Goal: Task Accomplishment & Management: Manage account settings

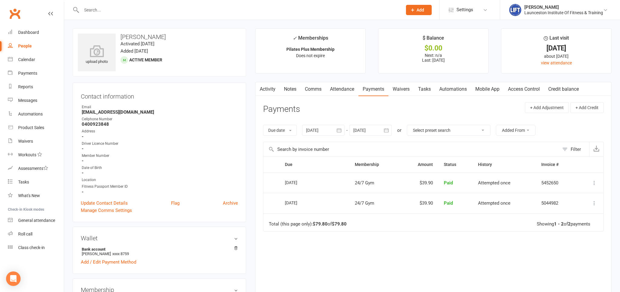
click at [118, 9] on input "text" at bounding box center [239, 10] width 319 height 8
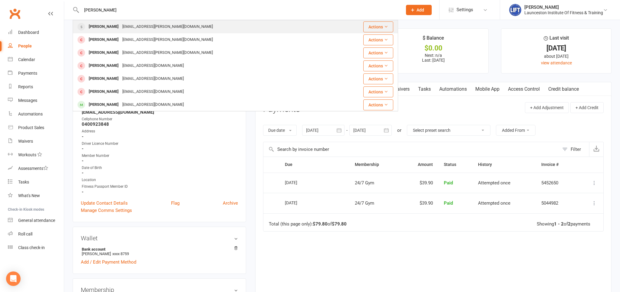
type input "[PERSON_NAME]"
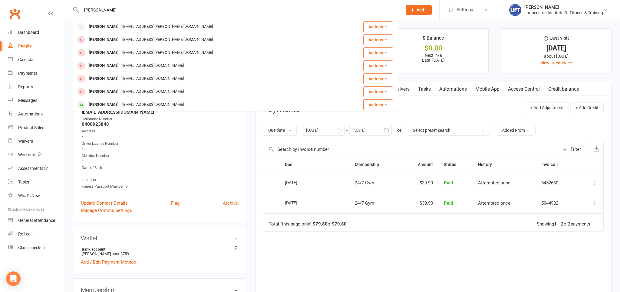
click at [140, 27] on div "[EMAIL_ADDRESS][PERSON_NAME][DOMAIN_NAME]" at bounding box center [168, 26] width 94 height 9
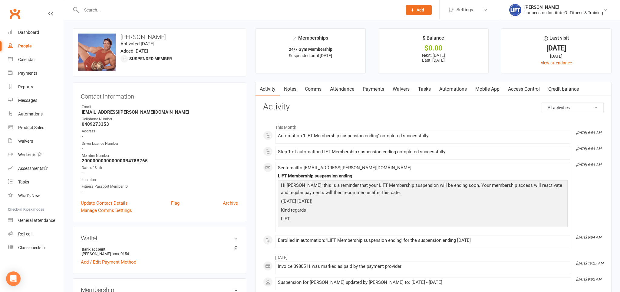
click at [531, 89] on link "Access Control" at bounding box center [524, 89] width 40 height 14
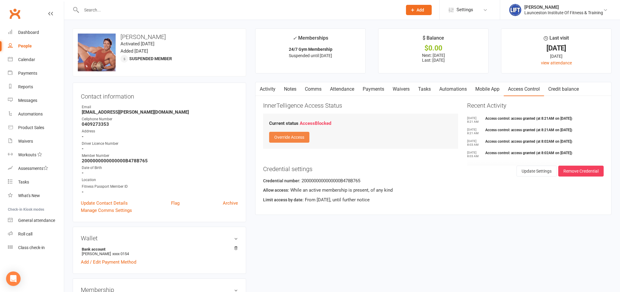
click at [277, 140] on button "Override Access" at bounding box center [289, 137] width 40 height 11
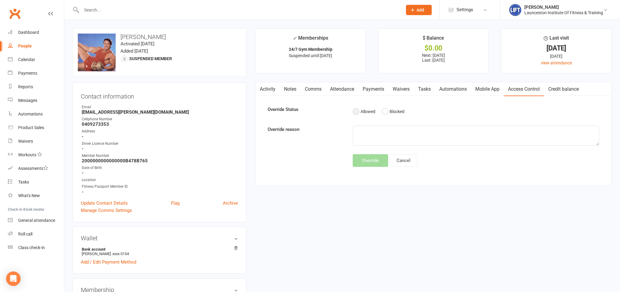
click at [365, 115] on button "Allowed" at bounding box center [364, 112] width 23 height 12
click at [368, 167] on button "Override" at bounding box center [370, 160] width 35 height 13
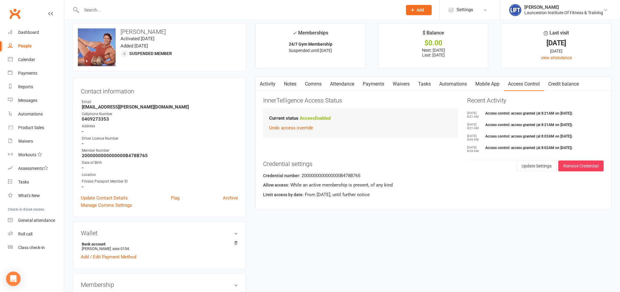
scroll to position [192, 0]
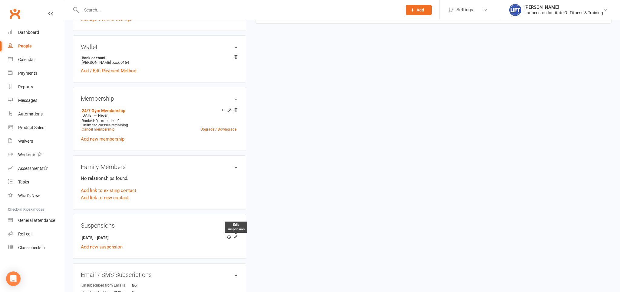
click at [236, 236] on icon at bounding box center [236, 237] width 4 height 4
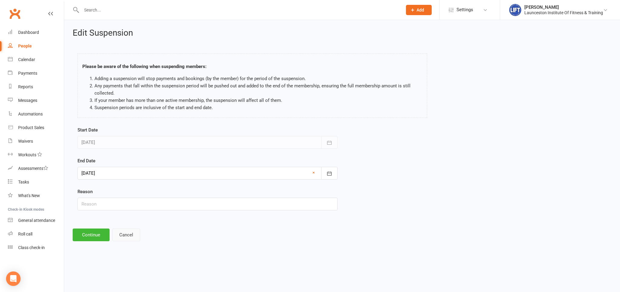
click at [127, 234] on button "Cancel" at bounding box center [126, 235] width 28 height 13
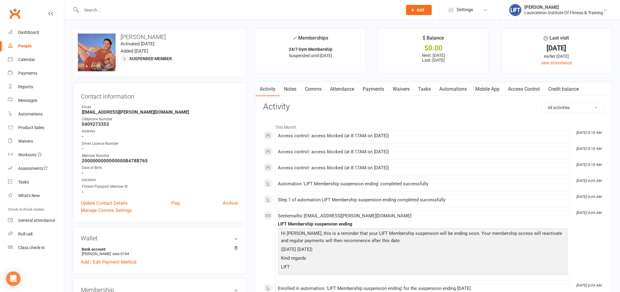
click at [523, 85] on link "Access Control" at bounding box center [524, 89] width 40 height 14
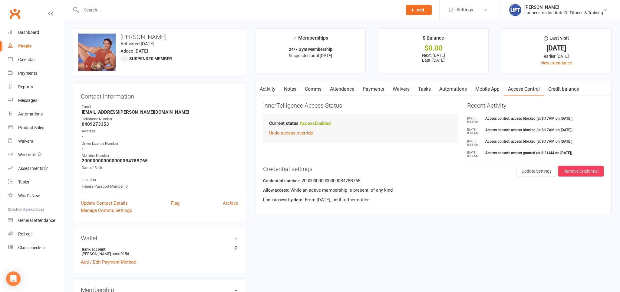
click at [156, 77] on contact-information "upload photo change photo [PERSON_NAME] Activated [DATE] Added [DATE] Suspended…" at bounding box center [159, 125] width 173 height 194
click at [216, 79] on contact-information "upload photo change photo [PERSON_NAME] Activated [DATE] Added [DATE] Suspended…" at bounding box center [159, 125] width 173 height 194
click at [211, 68] on div "upload photo change photo [PERSON_NAME] Activated [DATE] Added [DATE] Suspended…" at bounding box center [159, 52] width 173 height 48
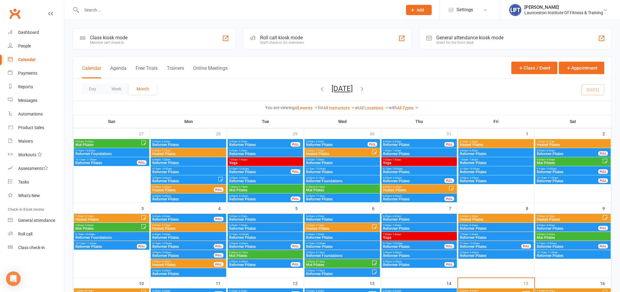
scroll to position [224, 0]
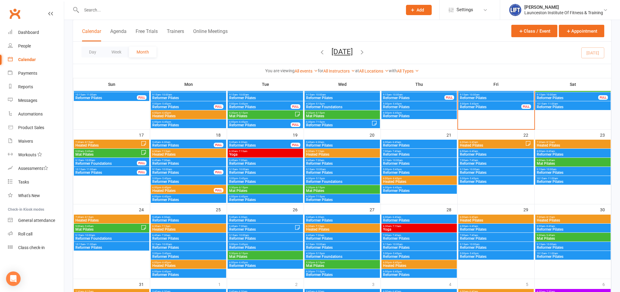
click at [109, 8] on input "text" at bounding box center [239, 10] width 319 height 8
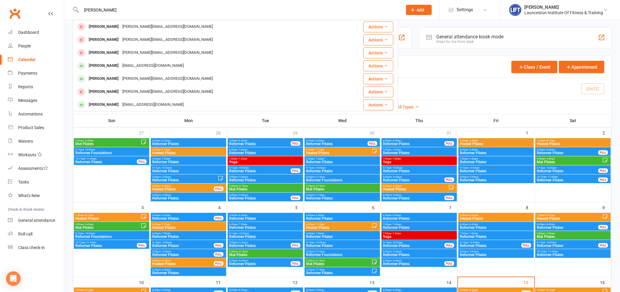
scroll to position [0, 0]
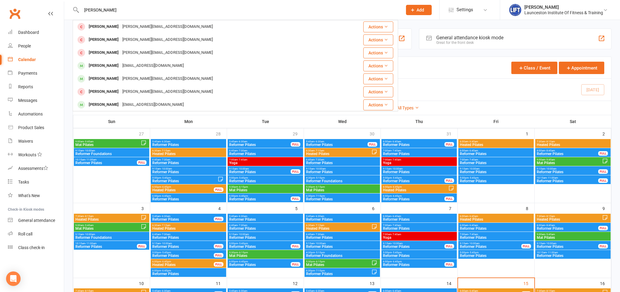
drag, startPoint x: 110, startPoint y: 9, endPoint x: 114, endPoint y: 8, distance: 4.2
click at [112, 8] on input "isaac" at bounding box center [239, 10] width 319 height 8
type input "i"
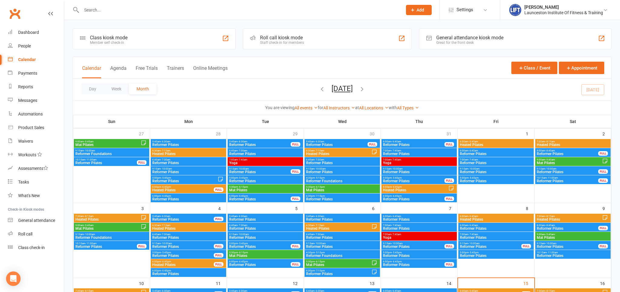
click at [130, 12] on input "text" at bounding box center [239, 10] width 319 height 8
